Goal: Transaction & Acquisition: Download file/media

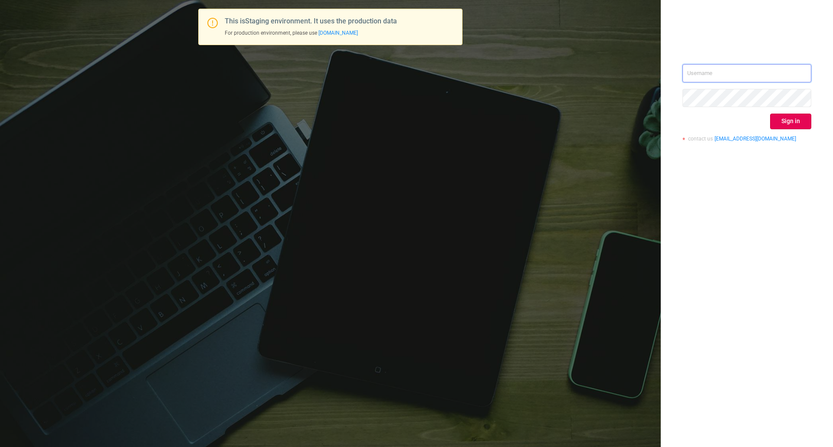
click at [705, 67] on input "text" at bounding box center [747, 73] width 129 height 18
type input "[EMAIL_ADDRESS][DOMAIN_NAME]"
click at [791, 124] on button "Sign in" at bounding box center [790, 122] width 41 height 16
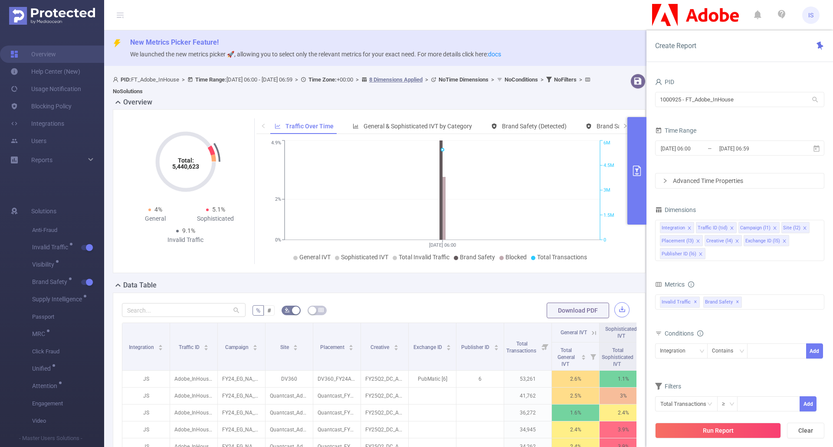
click at [614, 310] on button "button" at bounding box center [621, 309] width 15 height 15
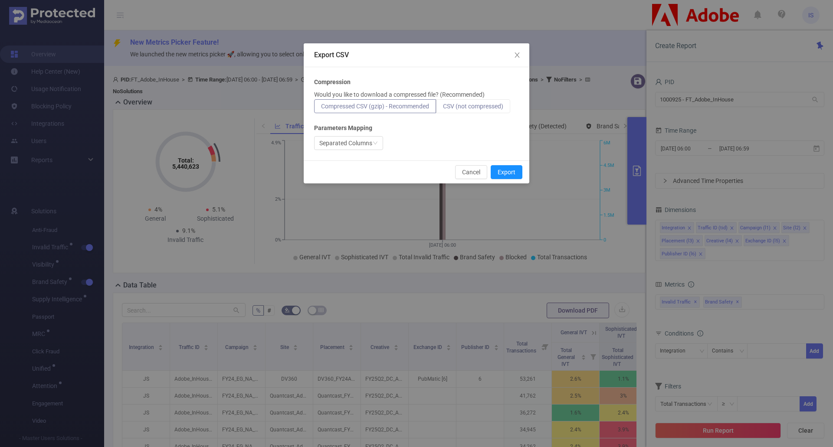
click at [499, 105] on span "CSV (not compressed)" at bounding box center [473, 106] width 60 height 7
click at [443, 108] on input "CSV (not compressed)" at bounding box center [443, 108] width 0 height 0
click at [507, 169] on button "Export" at bounding box center [507, 172] width 32 height 14
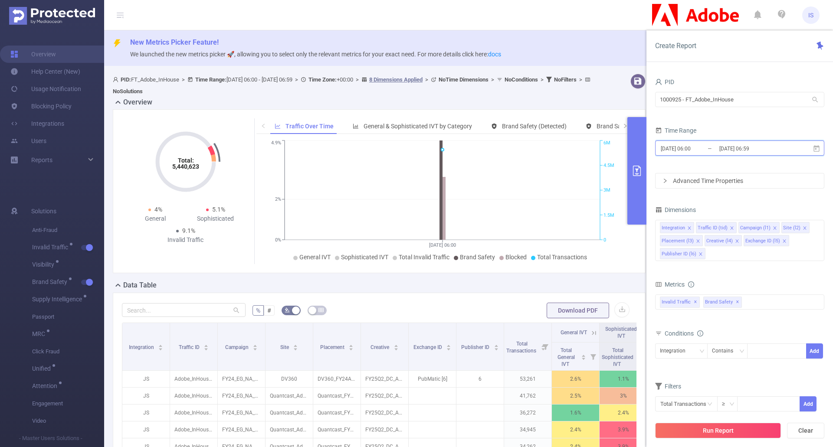
click at [817, 145] on icon at bounding box center [817, 149] width 8 height 8
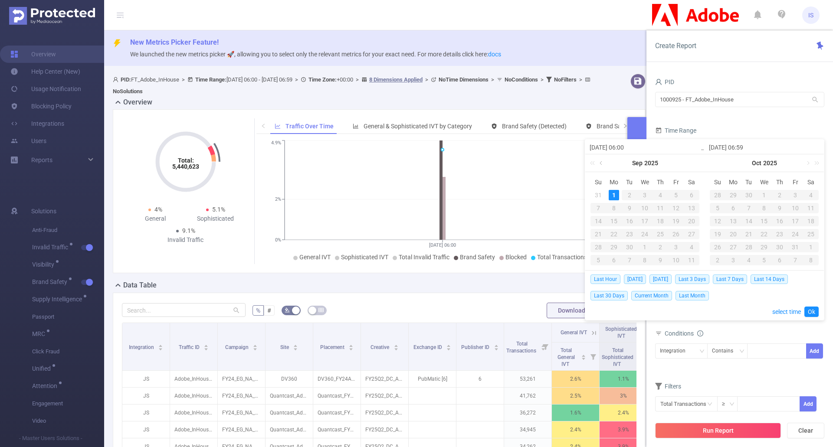
click at [600, 163] on link at bounding box center [602, 162] width 8 height 17
click at [671, 194] on div "1" at bounding box center [676, 195] width 10 height 10
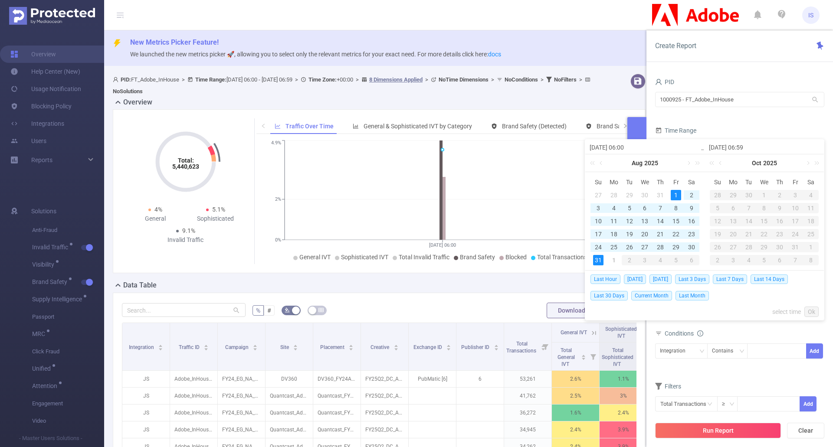
click at [601, 257] on div "31" at bounding box center [598, 260] width 10 height 10
type input "[DATE] 06:00"
type input "[DATE] 06:59"
type input "[DATE] 06:00"
type input "[DATE] 06:59"
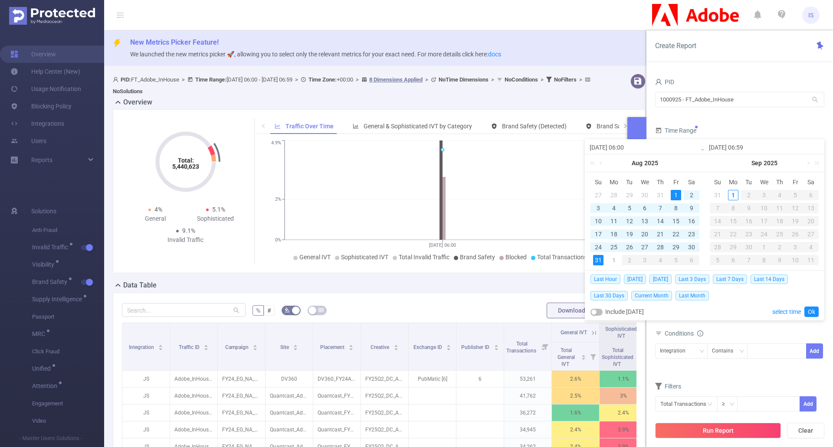
click at [809, 311] on link "Ok" at bounding box center [812, 312] width 14 height 10
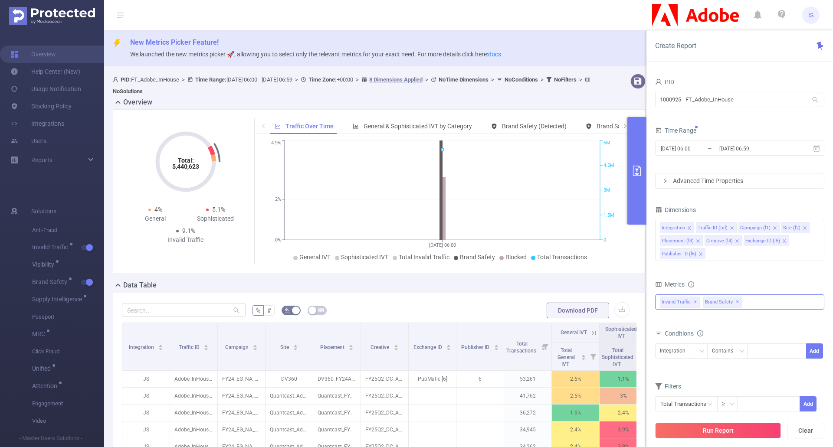
click at [761, 301] on div "Invalid Traffic ✕ Brand Safety ✕" at bounding box center [739, 302] width 169 height 15
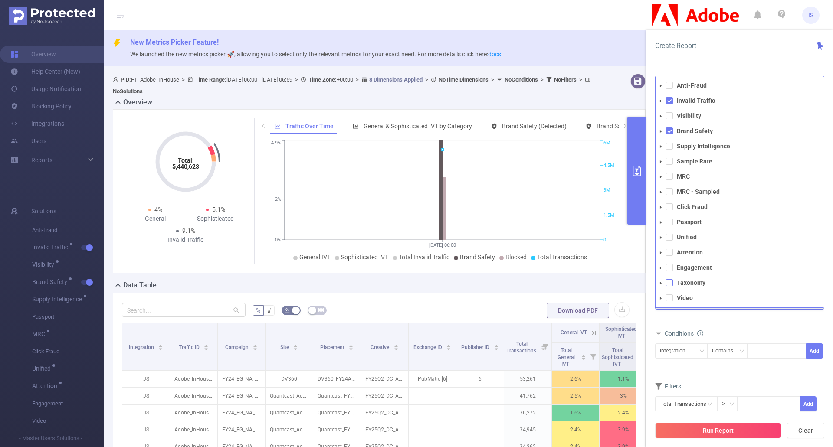
click at [673, 281] on span at bounding box center [669, 282] width 7 height 7
click at [671, 269] on span at bounding box center [669, 267] width 7 height 7
click at [670, 294] on li "Video" at bounding box center [740, 298] width 168 height 12
click at [671, 253] on span at bounding box center [669, 252] width 7 height 7
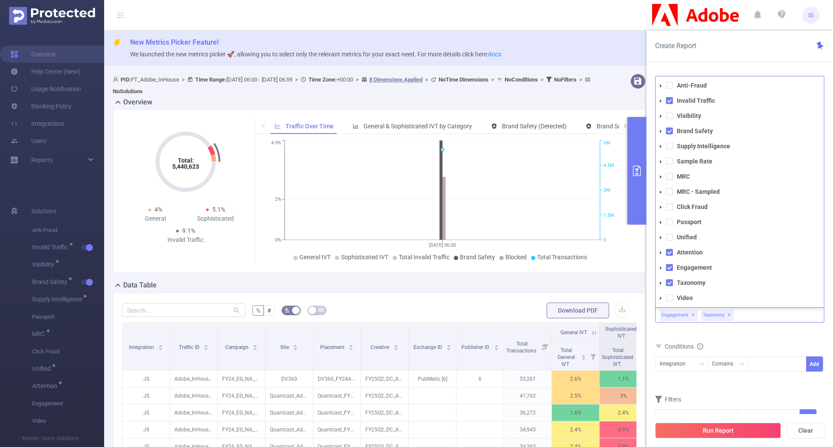
click at [669, 292] on ul "Anti-Fraud Invalid Traffic Visibility Brand Safety Supply Intelligence Sample R…" at bounding box center [740, 192] width 168 height 224
click at [670, 299] on span at bounding box center [669, 298] width 7 height 7
click at [667, 232] on li "Unified" at bounding box center [740, 238] width 168 height 12
click at [667, 238] on span at bounding box center [669, 237] width 7 height 7
click at [670, 227] on li "Passport" at bounding box center [740, 223] width 168 height 12
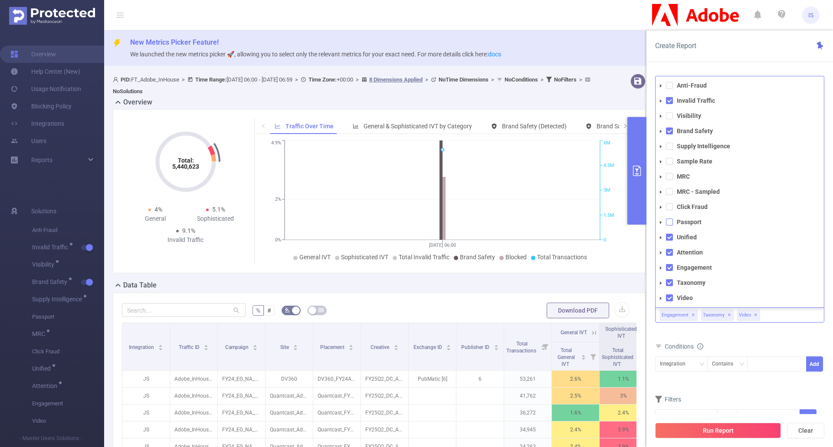
click at [669, 220] on span at bounding box center [669, 222] width 7 height 7
click at [670, 206] on span at bounding box center [669, 207] width 7 height 7
click at [670, 191] on span at bounding box center [669, 191] width 7 height 7
click at [668, 175] on span at bounding box center [669, 176] width 7 height 7
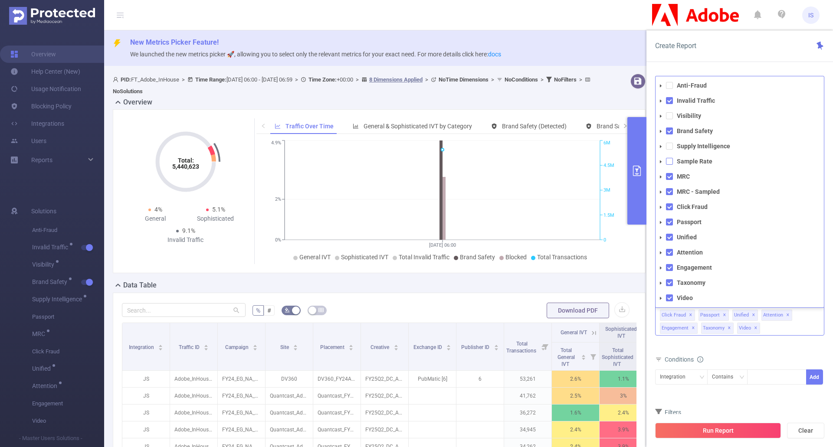
click at [670, 160] on span at bounding box center [669, 161] width 7 height 7
click at [670, 147] on span at bounding box center [669, 146] width 7 height 7
click at [673, 113] on span at bounding box center [669, 115] width 7 height 7
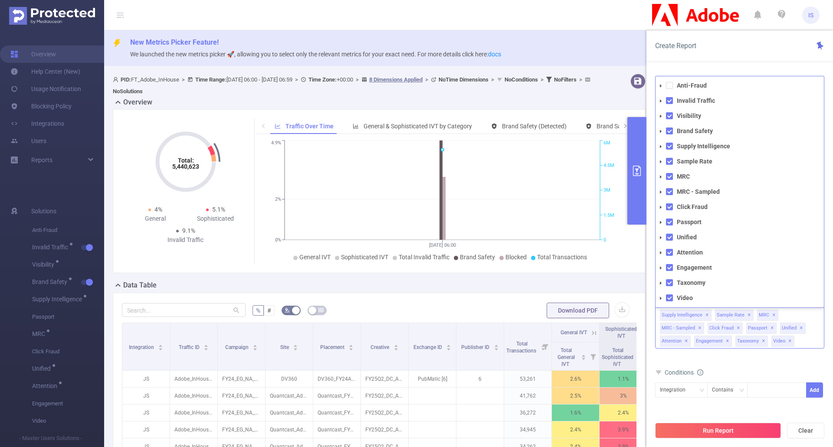
click at [671, 80] on li "Anti-Fraud" at bounding box center [740, 86] width 168 height 12
click at [669, 81] on li "Anti-Fraud" at bounding box center [740, 86] width 168 height 12
click at [670, 85] on span at bounding box center [669, 85] width 7 height 7
click at [750, 62] on div "Create Report PID 1000925 - FT_Adobe_InHouse 1000925 - FT_Adobe_InHouse Time Ra…" at bounding box center [740, 238] width 187 height 417
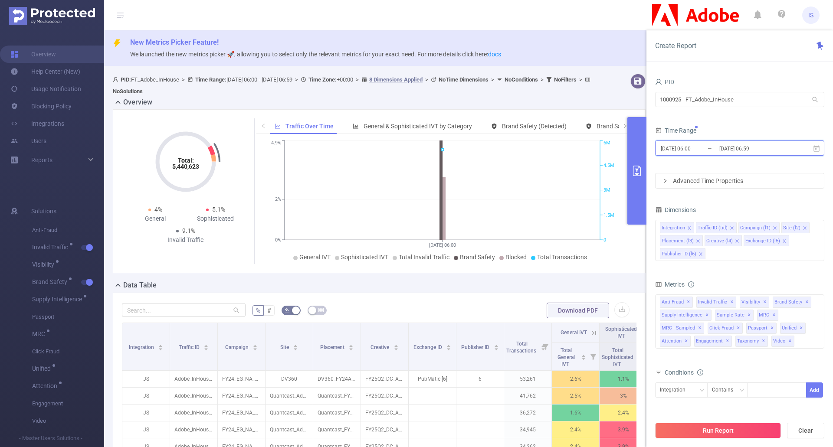
click at [818, 148] on icon at bounding box center [817, 149] width 8 height 8
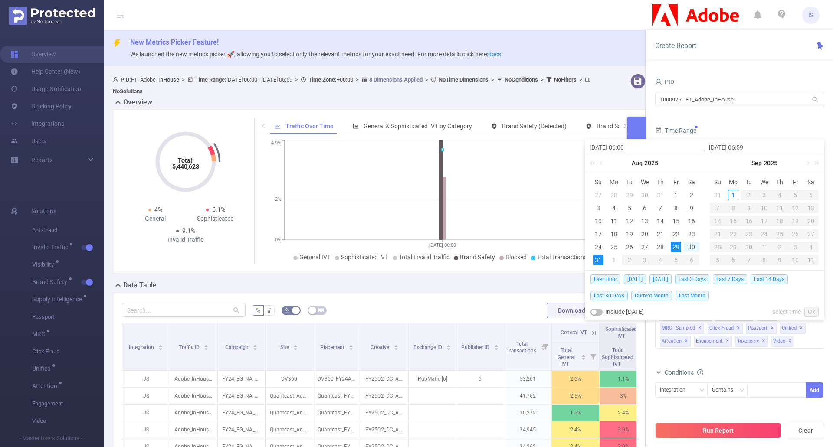
click at [701, 279] on span "Last 3 Days" at bounding box center [692, 280] width 34 height 10
type input "[DATE] 00:00"
type input "[DATE] 23:59"
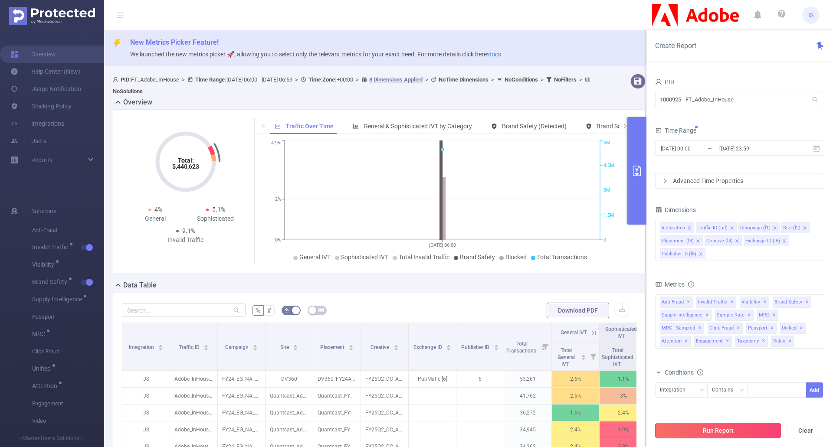
click at [736, 426] on button "Run Report" at bounding box center [718, 431] width 126 height 16
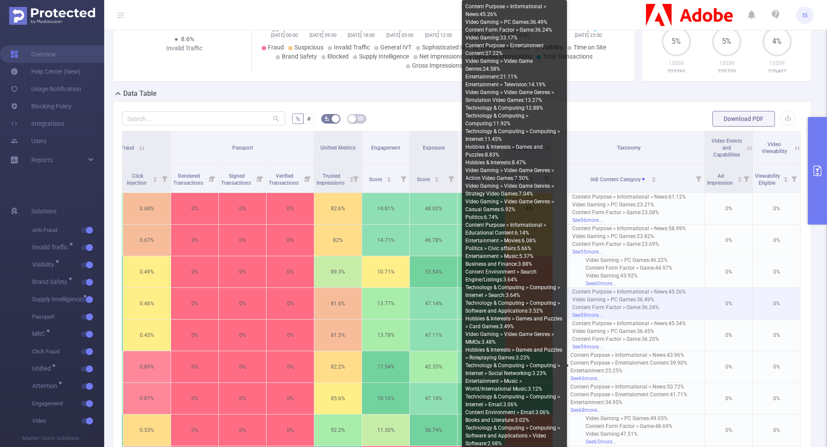
scroll to position [174, 0]
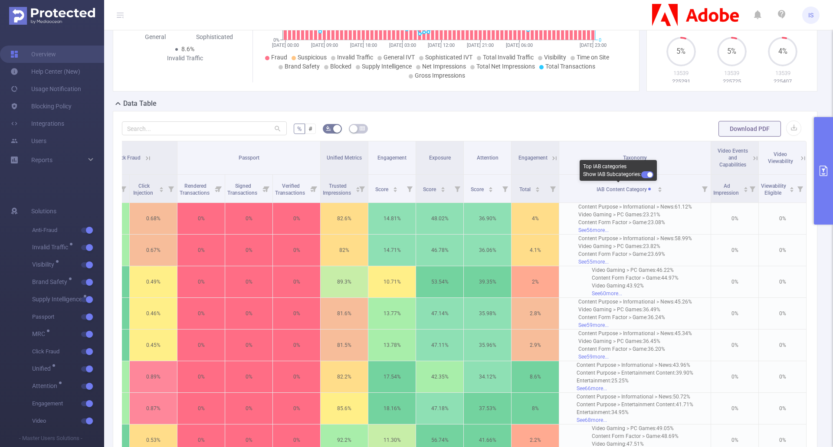
click at [647, 172] on button "button" at bounding box center [647, 174] width 12 height 7
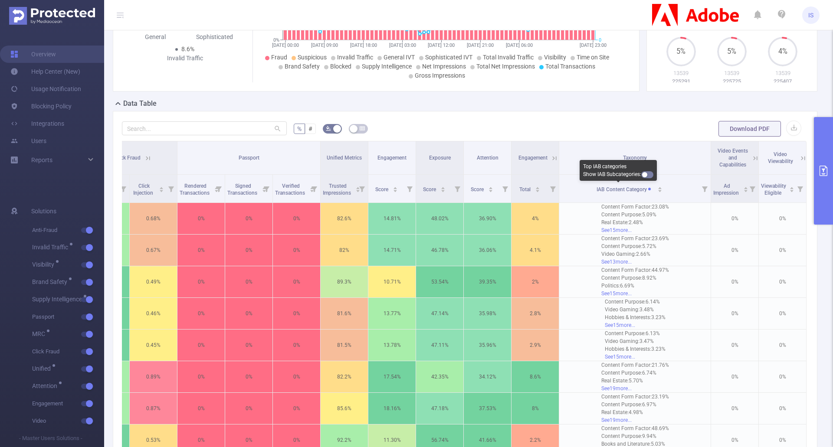
click at [650, 174] on button "button" at bounding box center [647, 174] width 12 height 7
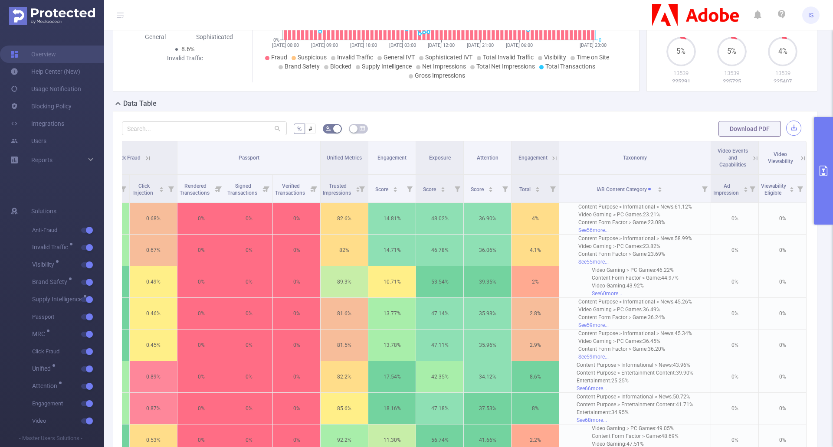
click at [788, 128] on button "button" at bounding box center [793, 128] width 15 height 15
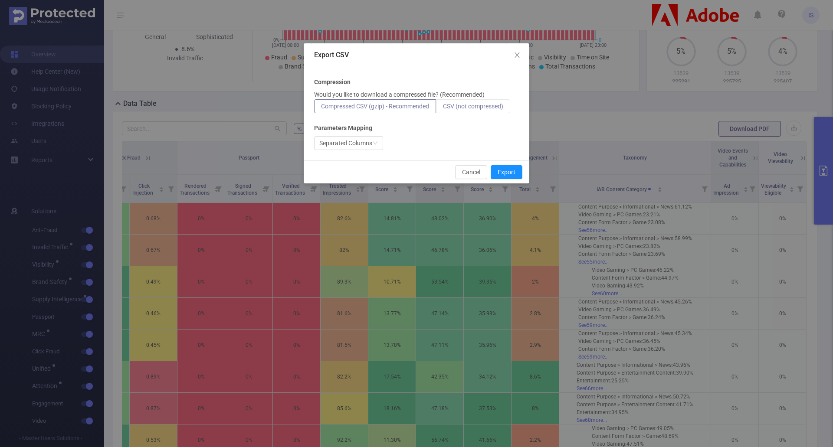
click at [489, 104] on span "CSV (not compressed)" at bounding box center [473, 106] width 60 height 7
click at [443, 108] on input "CSV (not compressed)" at bounding box center [443, 108] width 0 height 0
click at [506, 174] on button "Export" at bounding box center [507, 172] width 32 height 14
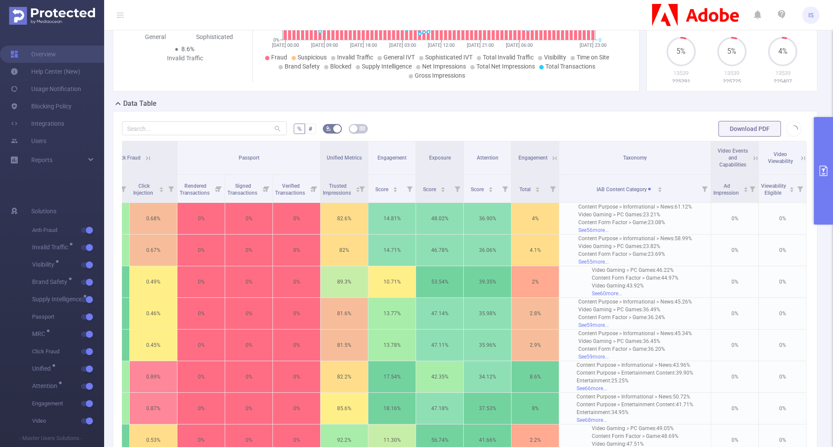
click at [569, 96] on div "Total: 475,482,143 Total: 475,482,143 4.5% Fraudulent 4.1% Suspicious 8.6% Inva…" at bounding box center [465, 13] width 712 height 171
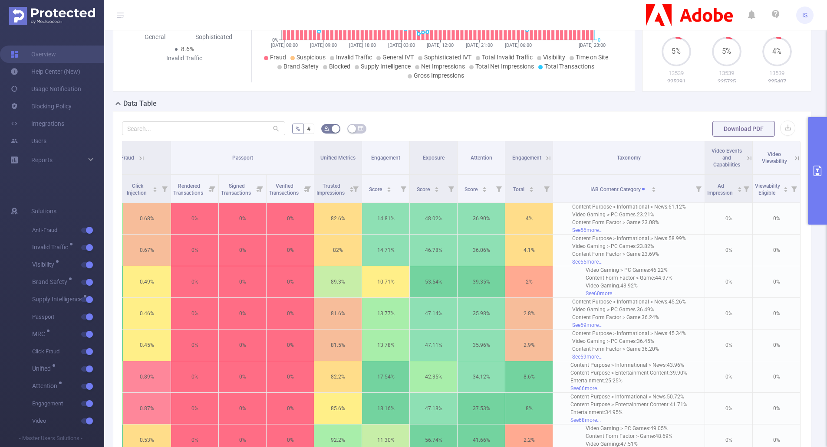
drag, startPoint x: 673, startPoint y: 118, endPoint x: 670, endPoint y: 135, distance: 17.1
click at [673, 118] on div "% # Download PDF Integration Traffic ID Campaign Site Placement Creative Exchan…" at bounding box center [462, 379] width 698 height 537
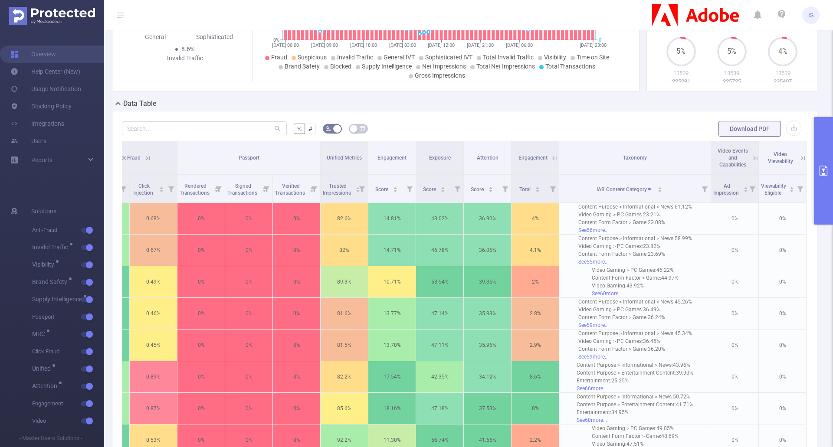
click at [799, 157] on icon at bounding box center [803, 158] width 8 height 8
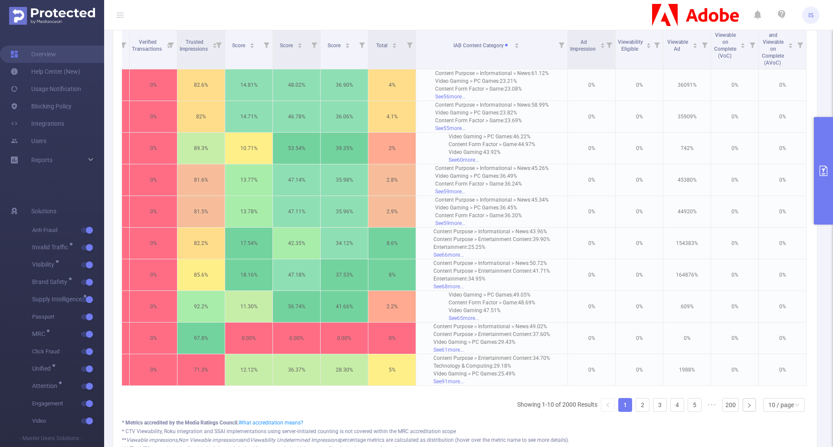
scroll to position [304, 0]
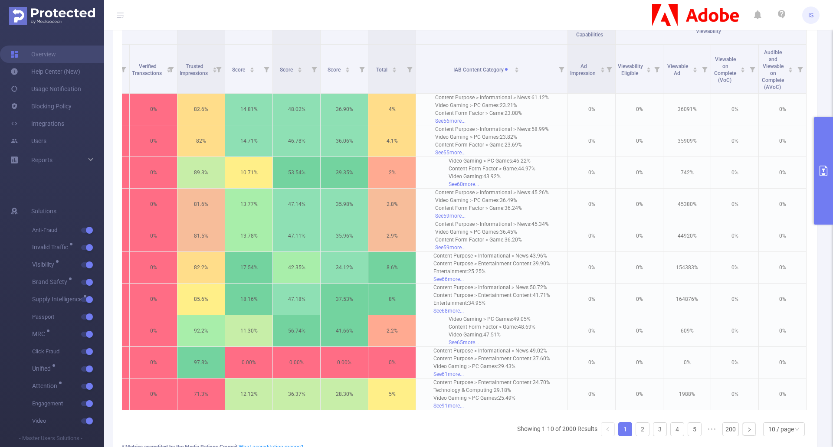
click at [822, 180] on button "primary" at bounding box center [823, 171] width 19 height 108
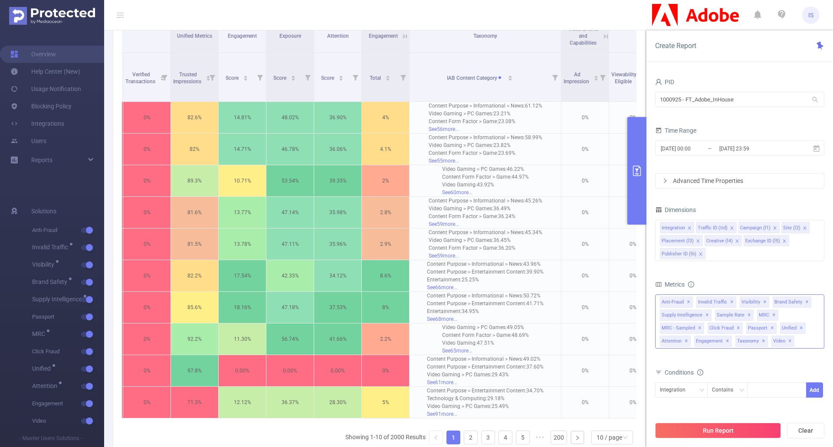
click at [763, 342] on span "✕" at bounding box center [763, 341] width 3 height 10
click at [734, 428] on button "Run Report" at bounding box center [718, 431] width 126 height 16
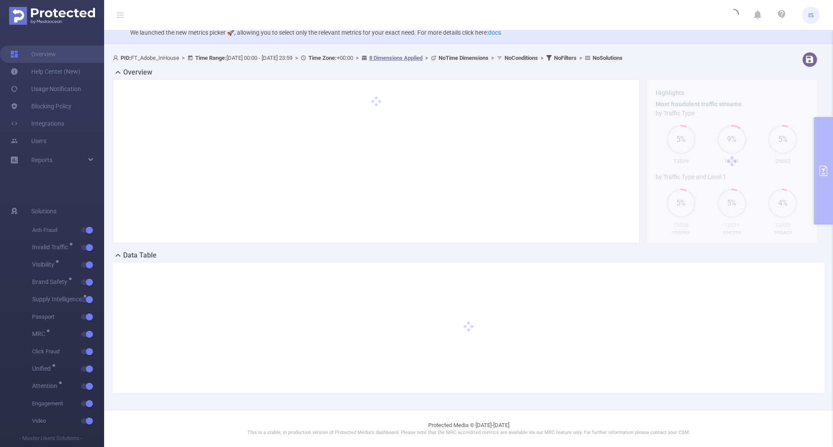
scroll to position [22, 0]
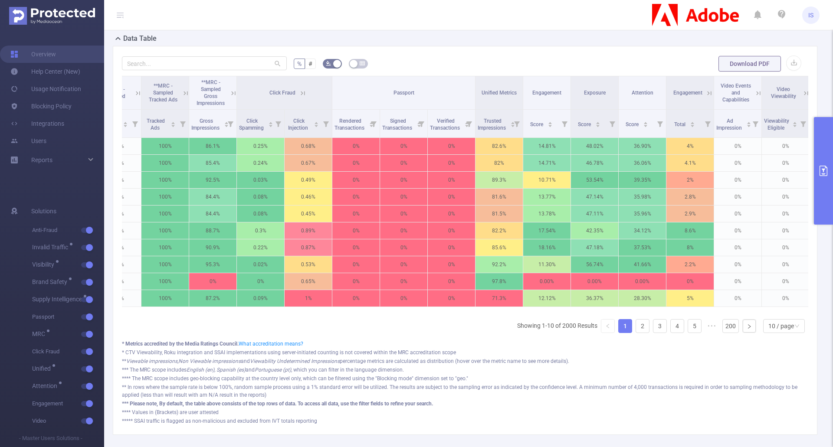
scroll to position [0, 1422]
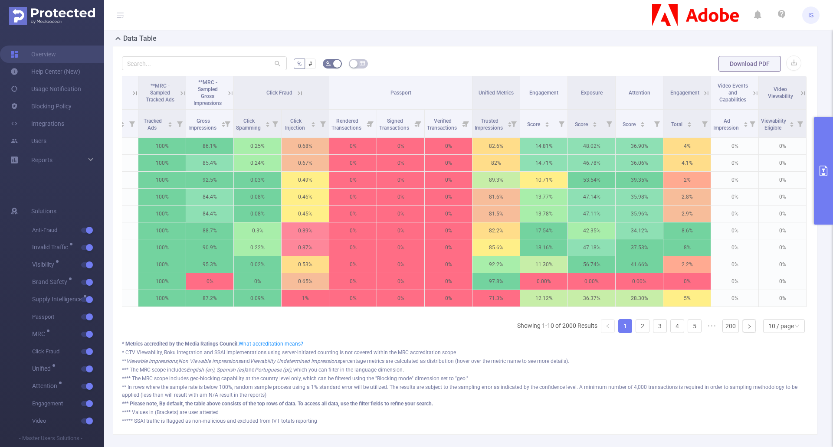
click at [799, 91] on icon at bounding box center [803, 93] width 8 height 8
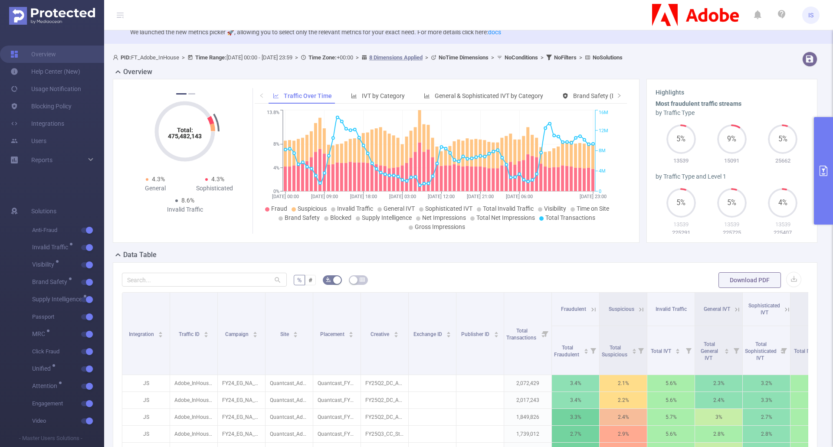
scroll to position [22, 0]
drag, startPoint x: 829, startPoint y: 194, endPoint x: 746, endPoint y: 227, distance: 89.9
click at [829, 194] on button "primary" at bounding box center [823, 171] width 19 height 108
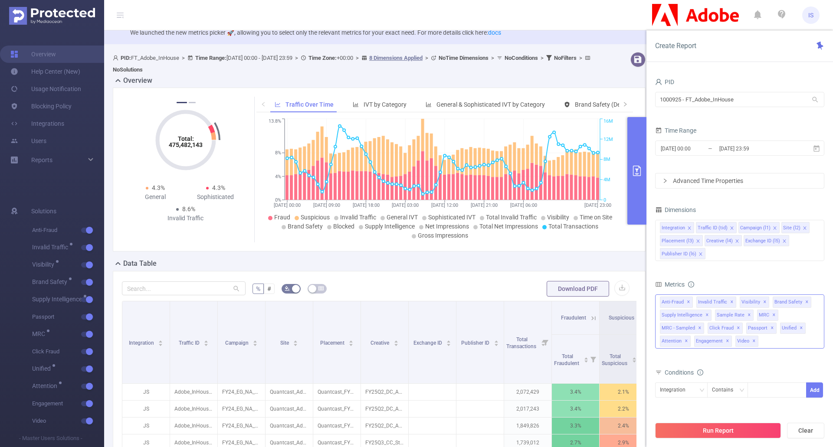
click at [777, 343] on div "Anti-Fraud Invalid Traffic Visibility Brand Safety Supply Intelligence Sample R…" at bounding box center [739, 322] width 169 height 54
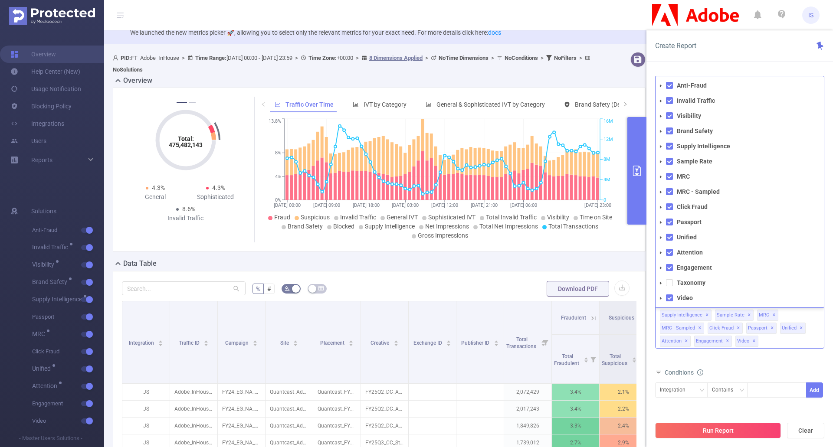
click at [670, 287] on li "Taxonomy" at bounding box center [740, 283] width 168 height 12
click at [670, 283] on span at bounding box center [669, 282] width 7 height 7
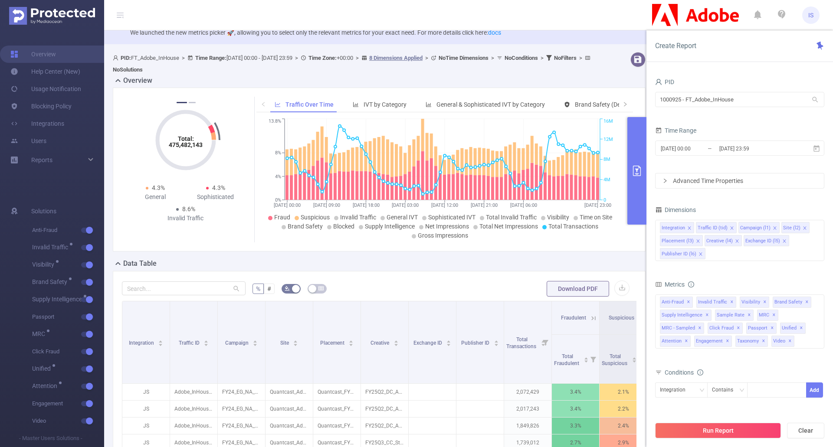
click at [782, 366] on div "Metrics Total General IVT Data Centers Disclosed Bots Known Crawlers Irregular …" at bounding box center [739, 323] width 169 height 88
click at [735, 427] on button "Run Report" at bounding box center [718, 431] width 126 height 16
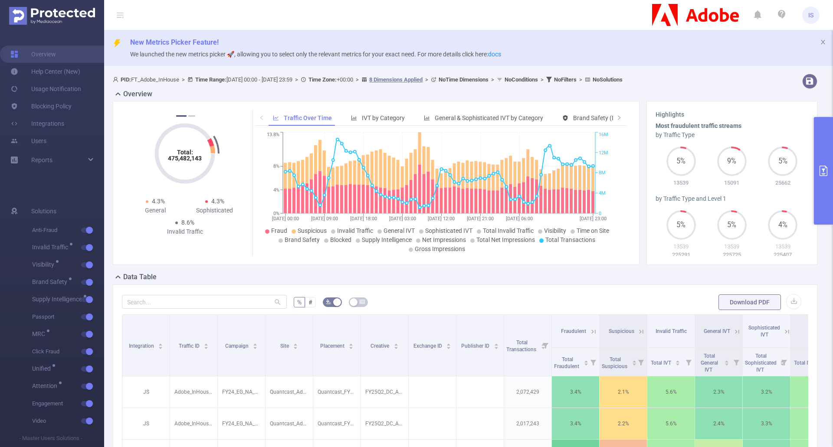
drag, startPoint x: 831, startPoint y: 176, endPoint x: 756, endPoint y: 294, distance: 139.3
click at [831, 176] on button "primary" at bounding box center [823, 171] width 19 height 108
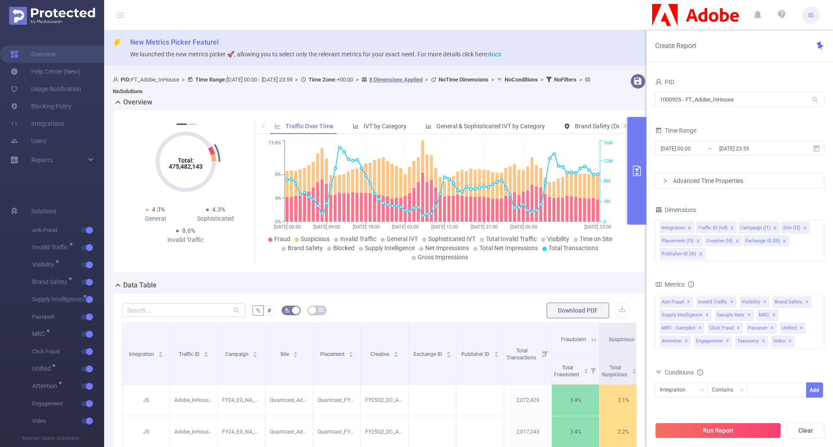
click at [712, 433] on button "Run Report" at bounding box center [718, 431] width 126 height 16
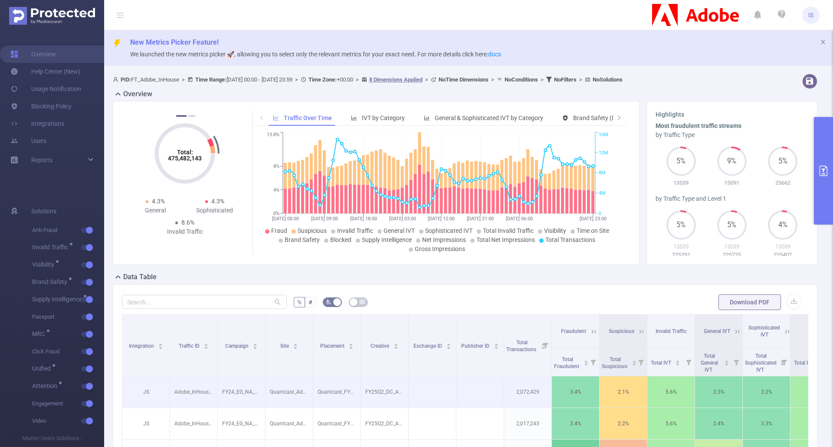
click at [555, 390] on p "3.4%" at bounding box center [575, 392] width 47 height 16
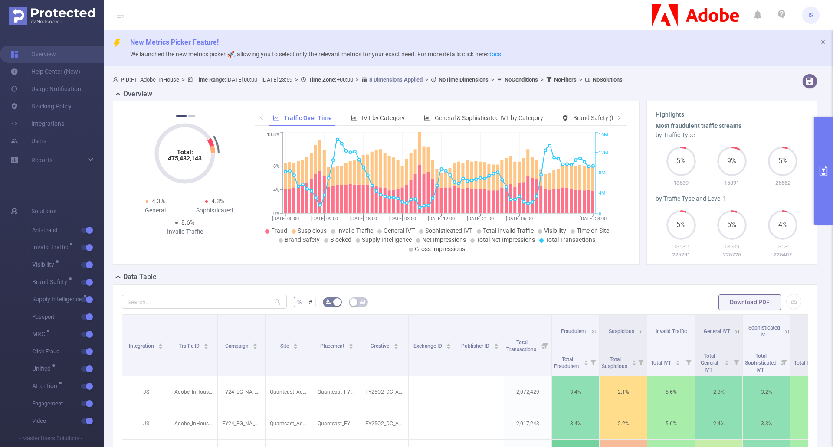
click at [828, 185] on button "primary" at bounding box center [823, 171] width 19 height 108
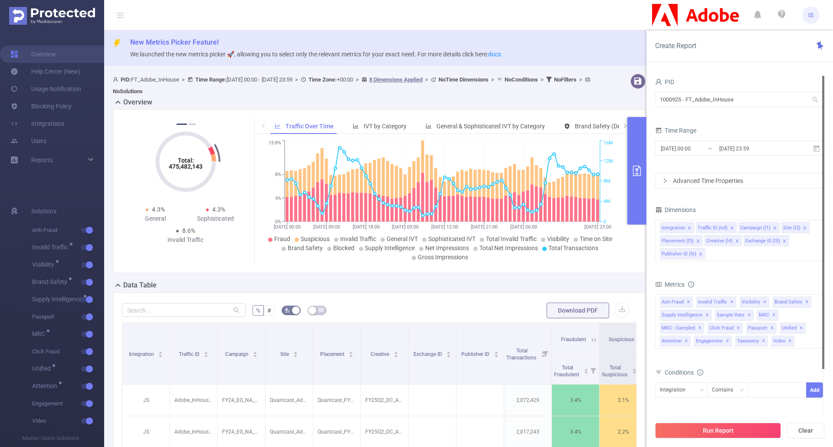
click at [823, 141] on div at bounding box center [823, 222] width 2 height 293
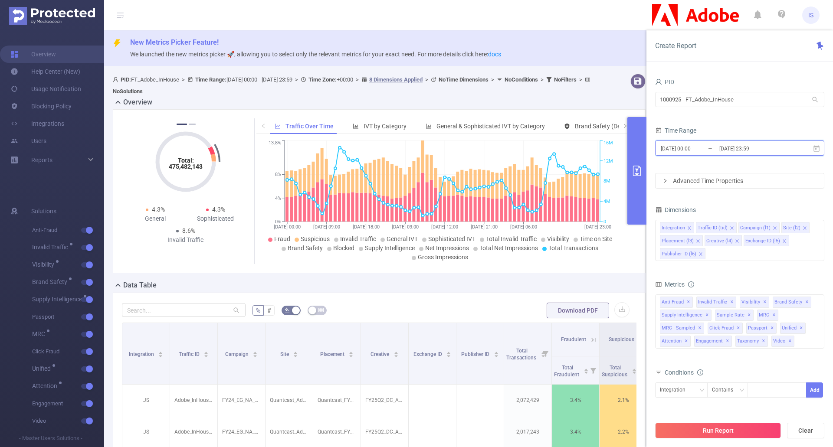
click at [814, 147] on icon at bounding box center [817, 149] width 8 height 8
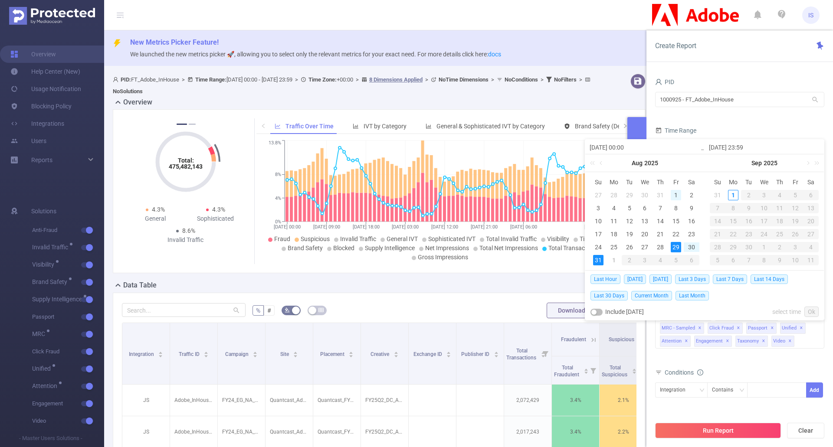
click at [675, 194] on div "1" at bounding box center [676, 195] width 10 height 10
click at [602, 159] on link at bounding box center [602, 162] width 8 height 17
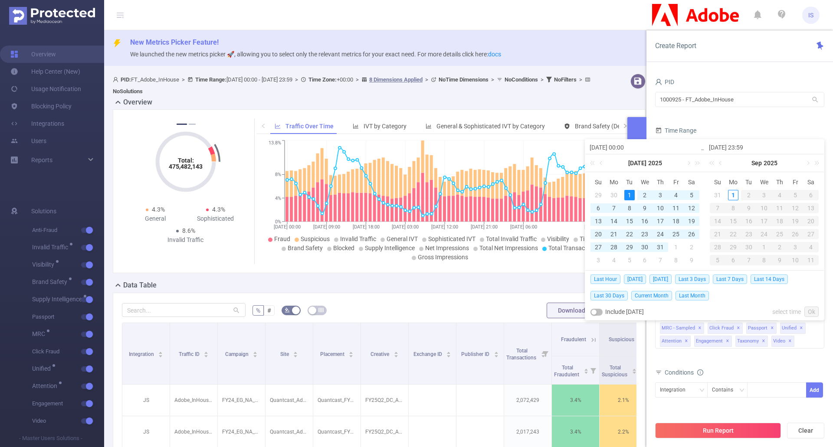
click at [630, 190] on td "1" at bounding box center [630, 195] width 16 height 13
type input "[DATE] 00:00"
type input "[DATE] 23:59"
type input "[DATE] 00:00"
type input "[DATE] 23:59"
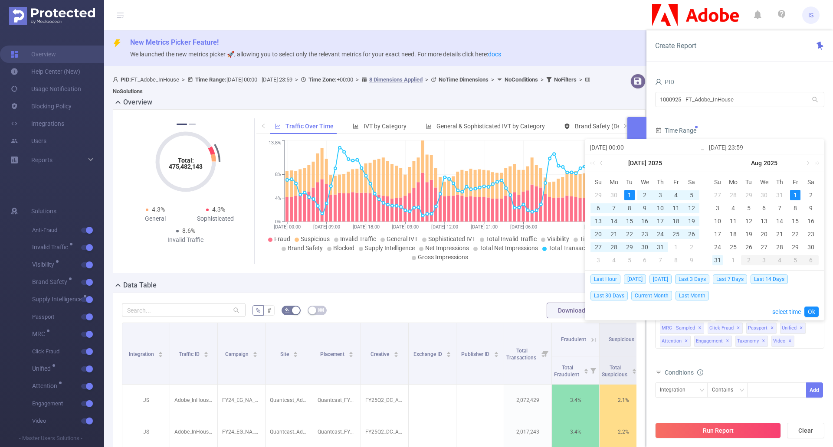
click at [719, 258] on div "31" at bounding box center [718, 260] width 10 height 10
click at [633, 196] on div "1" at bounding box center [629, 195] width 10 height 10
type input "[DATE] 23:59"
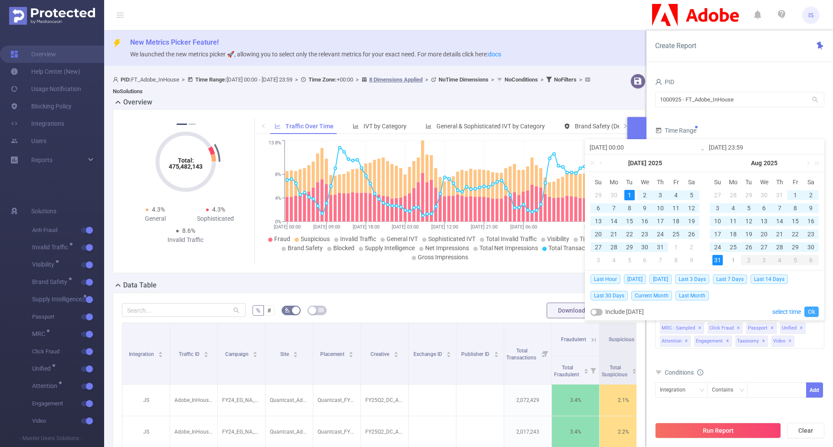
click at [810, 313] on link "Ok" at bounding box center [812, 312] width 14 height 10
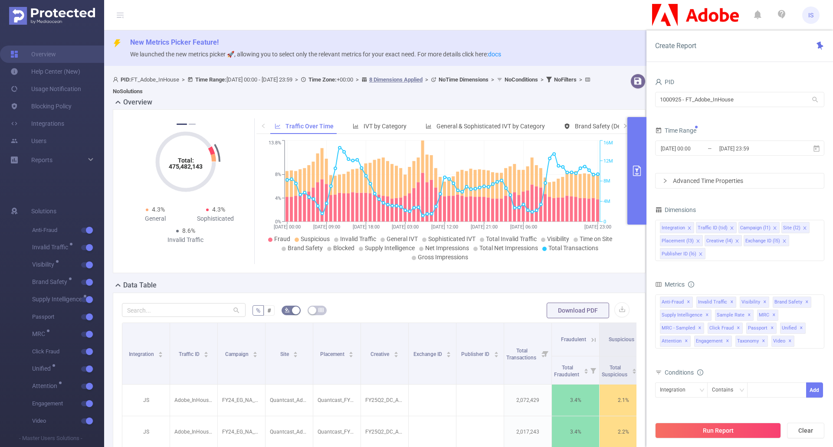
click at [729, 433] on button "Run Report" at bounding box center [718, 431] width 126 height 16
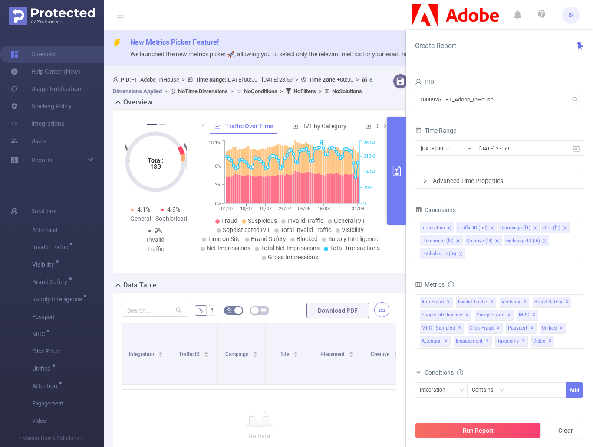
click at [375, 318] on button "button" at bounding box center [381, 309] width 15 height 15
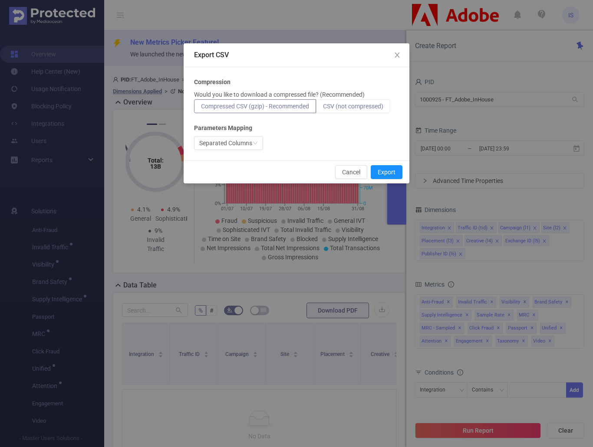
click at [373, 102] on label "CSV (not compressed)" at bounding box center [353, 106] width 74 height 14
click at [323, 108] on input "CSV (not compressed)" at bounding box center [323, 108] width 0 height 0
click at [350, 170] on button "Cancel" at bounding box center [351, 172] width 32 height 14
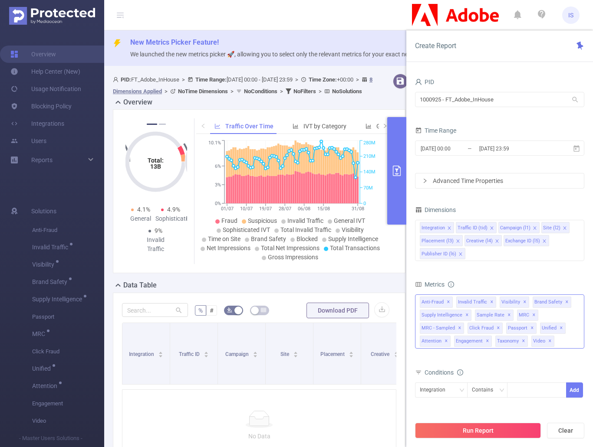
click at [565, 300] on span "✕" at bounding box center [566, 302] width 3 height 10
click at [559, 327] on span "✕" at bounding box center [560, 328] width 3 height 10
click at [530, 325] on span "✕" at bounding box center [531, 328] width 3 height 10
drag, startPoint x: 505, startPoint y: 426, endPoint x: 510, endPoint y: 426, distance: 5.2
click at [506, 426] on button "Run Report" at bounding box center [478, 431] width 126 height 16
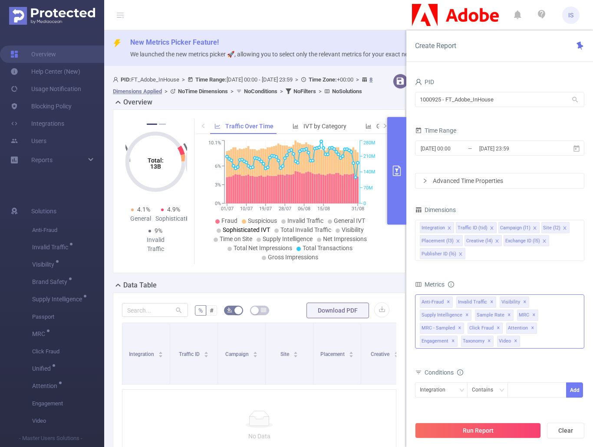
click at [465, 316] on span "✕" at bounding box center [466, 315] width 3 height 10
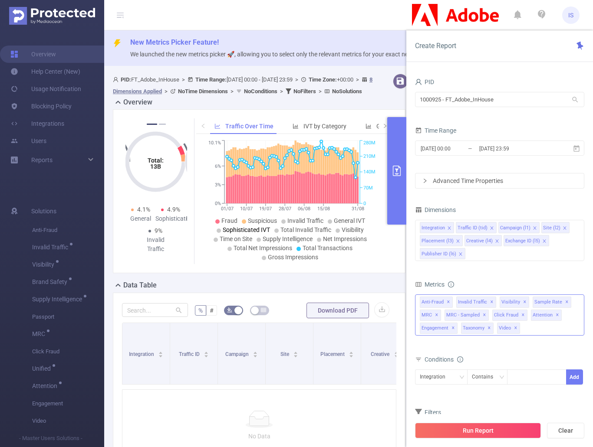
click at [480, 431] on button "Run Report" at bounding box center [478, 431] width 126 height 16
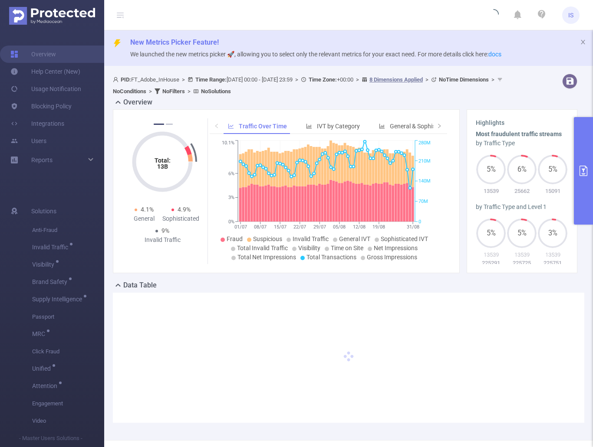
click at [583, 190] on button "primary" at bounding box center [583, 171] width 19 height 108
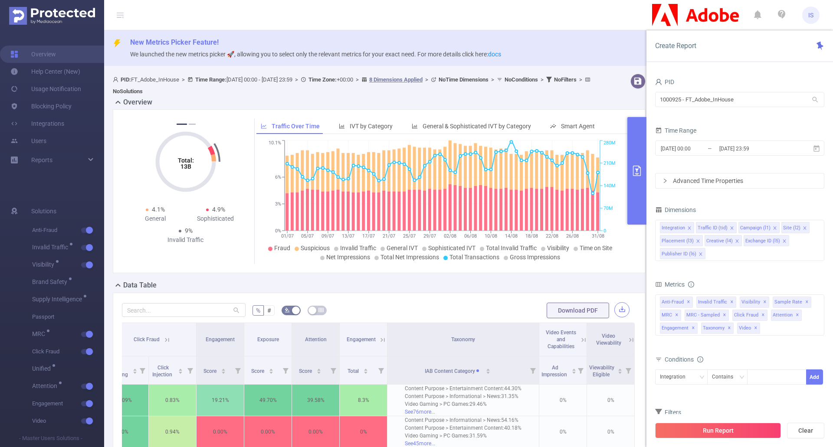
click at [618, 309] on button "button" at bounding box center [621, 309] width 15 height 15
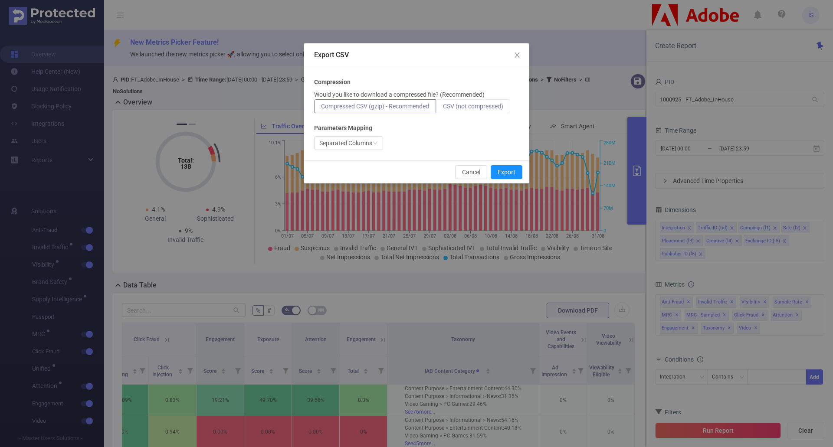
click at [487, 106] on span "CSV (not compressed)" at bounding box center [473, 106] width 60 height 7
click at [443, 108] on input "CSV (not compressed)" at bounding box center [443, 108] width 0 height 0
click at [359, 143] on div "Separated Columns" at bounding box center [345, 143] width 53 height 13
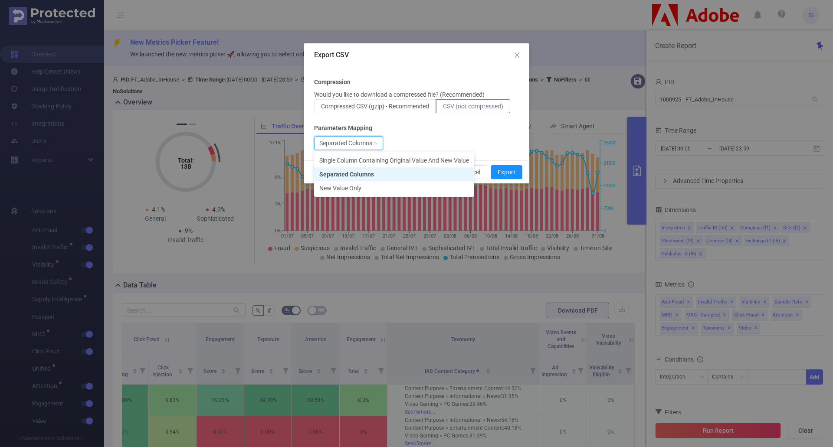
click at [359, 142] on div "Separated Columns" at bounding box center [345, 143] width 53 height 13
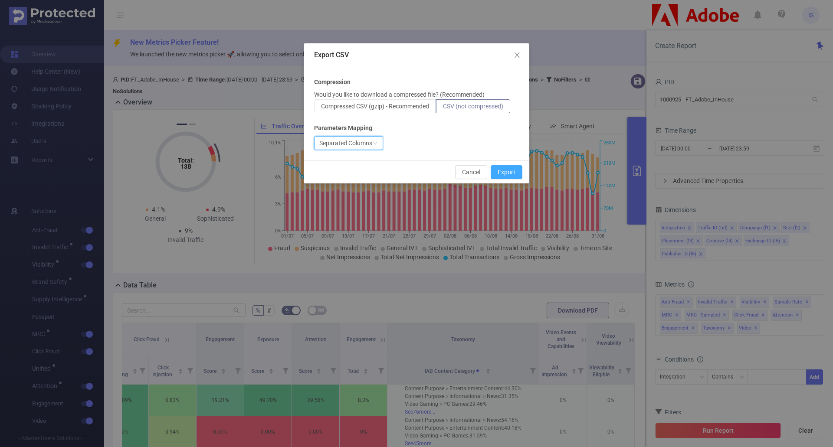
click at [509, 172] on button "Export" at bounding box center [507, 172] width 32 height 14
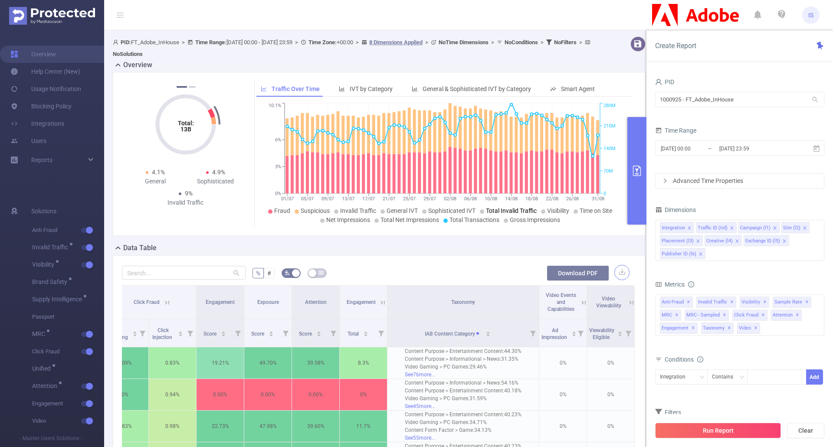
scroll to position [43, 0]
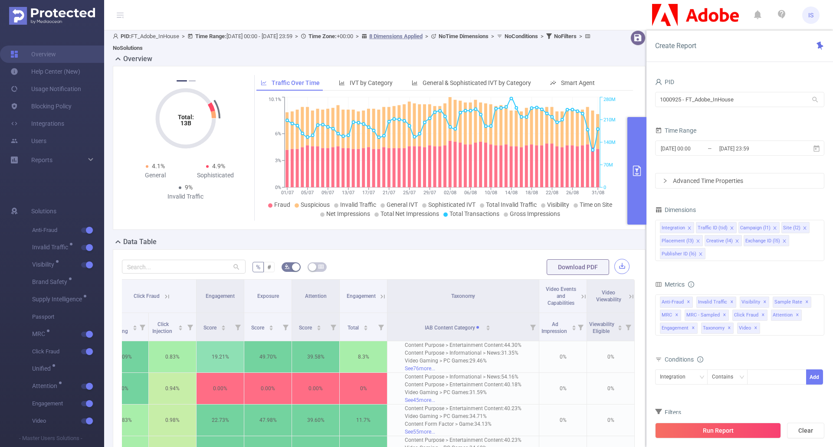
click at [615, 263] on button "button" at bounding box center [621, 266] width 15 height 15
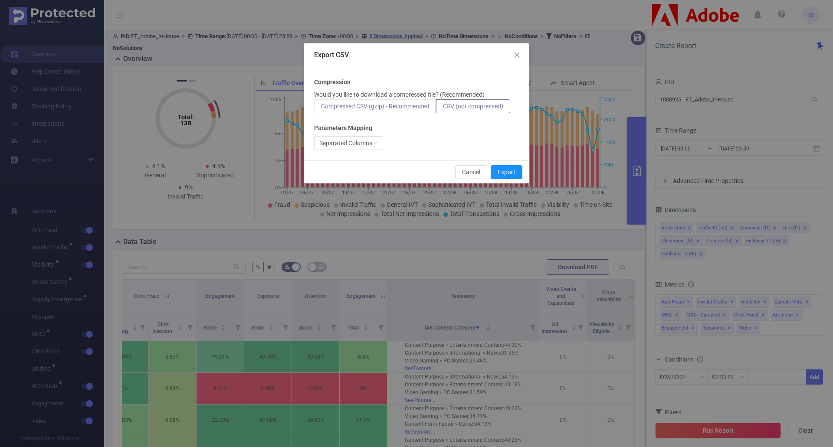
click at [414, 103] on span "Compressed CSV (gzip) - Recommended" at bounding box center [375, 106] width 108 height 7
click at [321, 108] on input "Compressed CSV (gzip) - Recommended" at bounding box center [321, 108] width 0 height 0
click at [462, 99] on div "Would you like to download a compressed file? (Recommended) Compressed CSV (gzi…" at bounding box center [416, 101] width 205 height 23
drag, startPoint x: 506, startPoint y: 105, endPoint x: 496, endPoint y: 107, distance: 9.4
click at [503, 104] on span "CSV (not compressed)" at bounding box center [473, 106] width 60 height 7
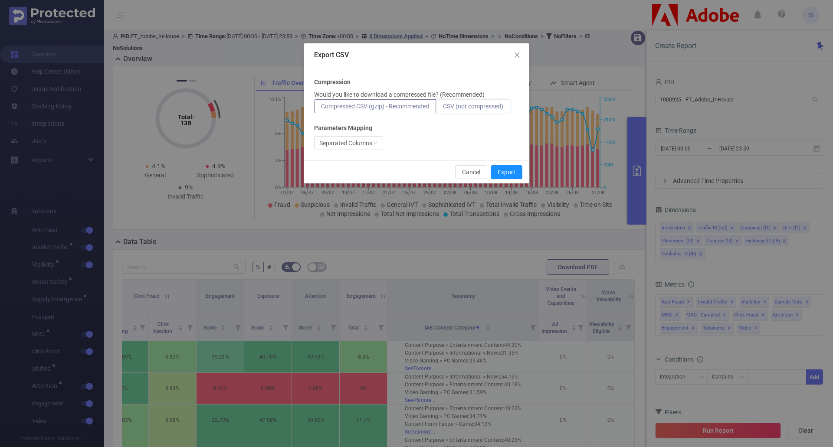
click at [443, 108] on input "CSV (not compressed)" at bounding box center [443, 108] width 0 height 0
click at [378, 137] on div "Separated Columns" at bounding box center [348, 143] width 69 height 14
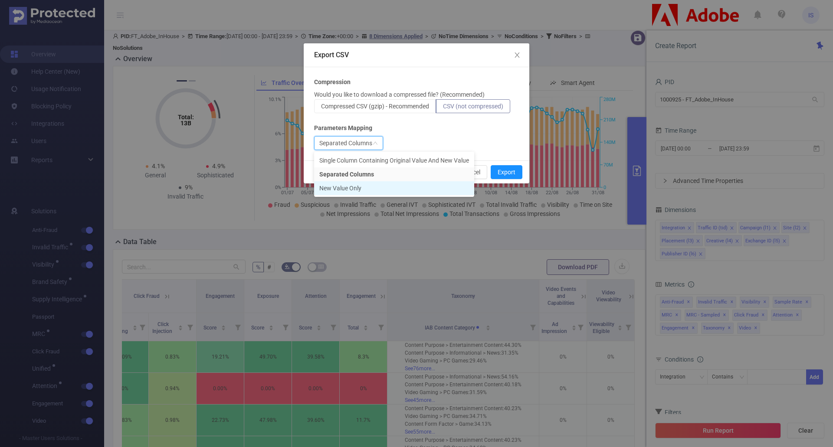
click at [373, 186] on li "New Value Only" at bounding box center [394, 188] width 160 height 14
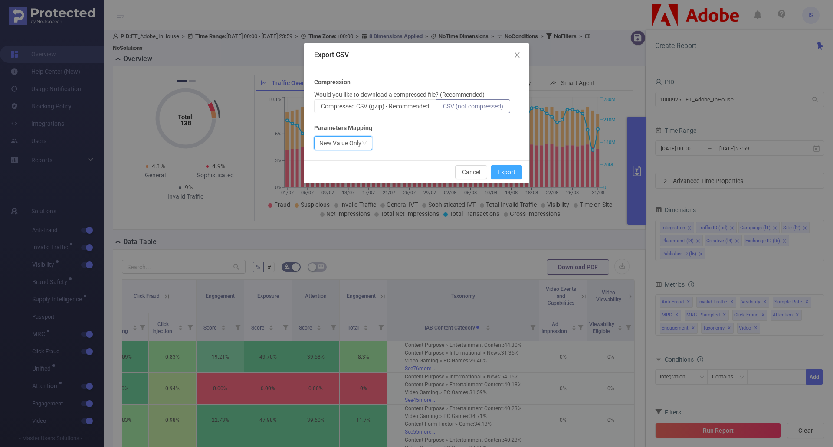
click at [507, 168] on button "Export" at bounding box center [507, 172] width 32 height 14
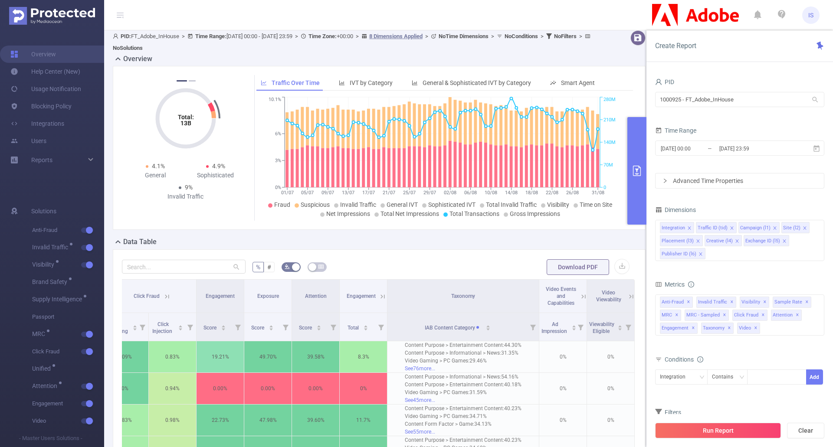
click at [561, 15] on header "IS" at bounding box center [416, 15] width 833 height 30
click at [518, 235] on div "Total: 13B Total: 13B 4.6% Fraudulent 4.4% Suspicious 9% Invalid Traffic Total:…" at bounding box center [379, 151] width 540 height 171
click at [614, 264] on button "button" at bounding box center [621, 266] width 15 height 15
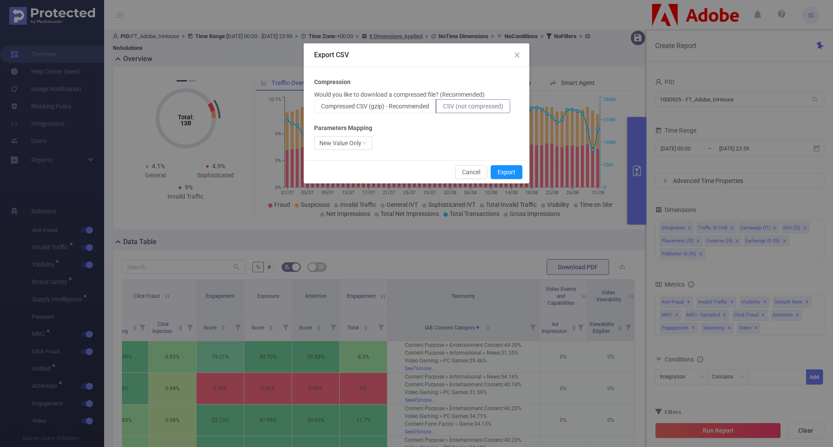
click at [442, 48] on div "Export CSV" at bounding box center [417, 55] width 226 height 24
click at [391, 104] on span "Compressed CSV (gzip) - Recommended" at bounding box center [375, 106] width 108 height 7
click at [321, 108] on input "Compressed CSV (gzip) - Recommended" at bounding box center [321, 108] width 0 height 0
click at [352, 145] on div "New Value Only" at bounding box center [340, 143] width 42 height 13
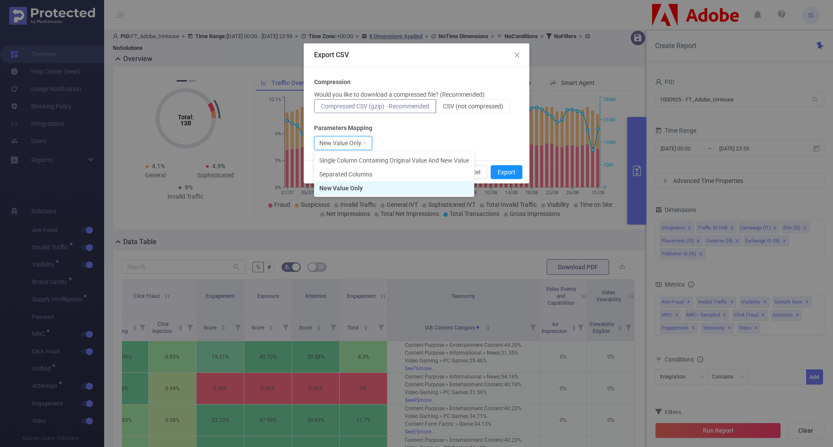
click at [409, 129] on div "Parameters Mapping" at bounding box center [416, 128] width 205 height 9
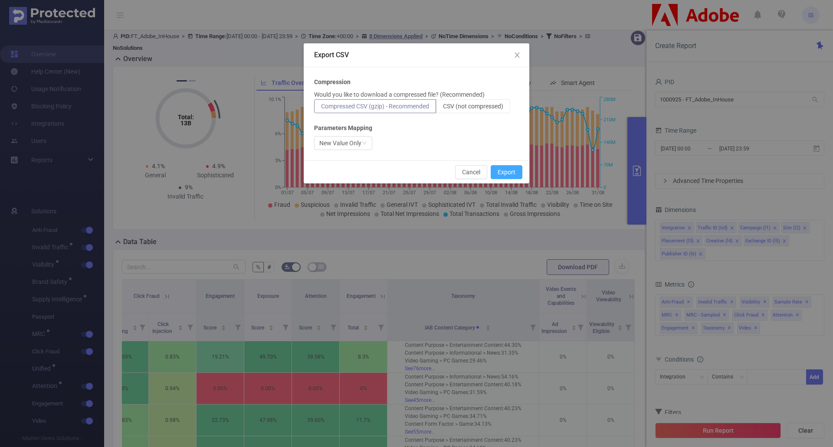
click at [510, 173] on button "Export" at bounding box center [507, 172] width 32 height 14
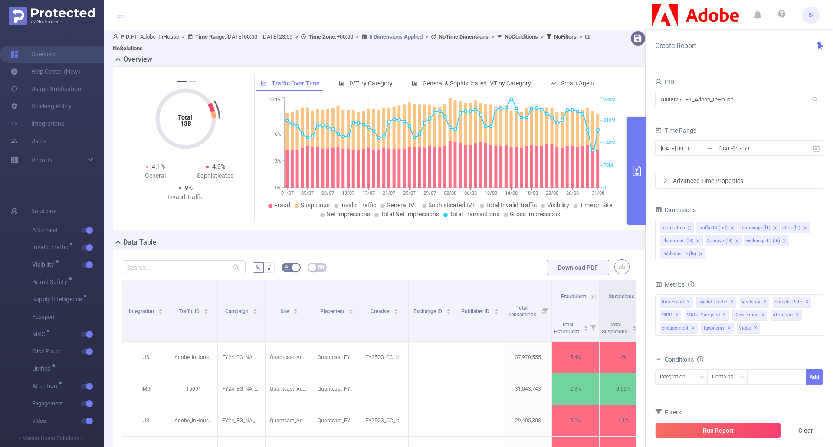
scroll to position [0, 0]
